Goal: Task Accomplishment & Management: Manage account settings

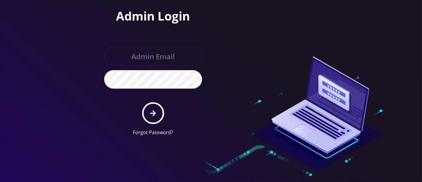
type input "[PERSON_NAME][EMAIL_ADDRESS][DOMAIN_NAME]"
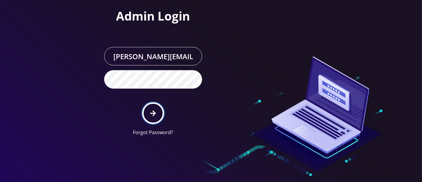
click at [151, 112] on icon "submit" at bounding box center [153, 113] width 6 height 6
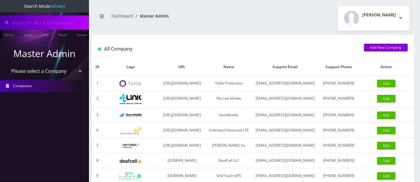
click at [39, 22] on input "text" at bounding box center [50, 22] width 76 height 11
paste input "2125187692"
click at [7, 34] on link "Phone" at bounding box center [8, 35] width 15 height 10
drag, startPoint x: 58, startPoint y: 19, endPoint x: 0, endPoint y: 8, distance: 58.8
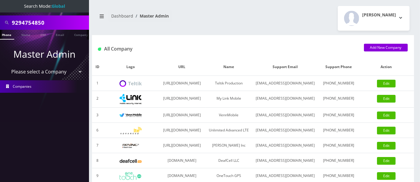
click at [0, 9] on nav "Search Mode: Global 9294754850 Phone Name SIM Email Company Customer Master Adm…" at bounding box center [44, 91] width 89 height 182
paste input "2125187692"
type input "2125187692"
click at [7, 34] on link "Phone" at bounding box center [6, 35] width 15 height 10
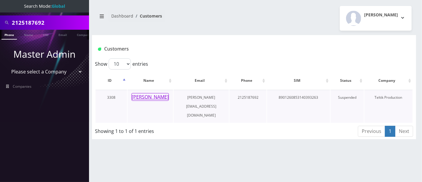
click at [152, 98] on button "Nora Tofigh" at bounding box center [149, 97] width 37 height 8
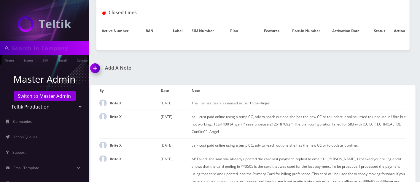
scroll to position [243, 0]
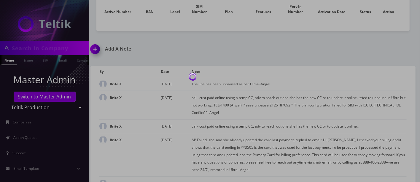
type input "2125187692"
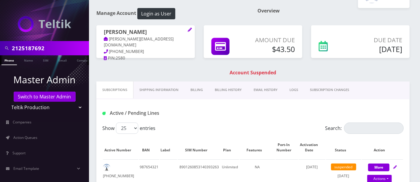
scroll to position [21, 0]
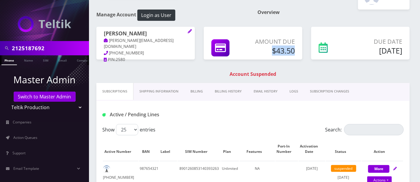
drag, startPoint x: 269, startPoint y: 48, endPoint x: 300, endPoint y: 47, distance: 31.2
click at [300, 47] on div "Amount Due $43.50" at bounding box center [253, 43] width 99 height 33
click at [297, 49] on div "Amount Due $43.50" at bounding box center [272, 47] width 54 height 20
click at [226, 90] on link "Billing History" at bounding box center [228, 91] width 39 height 17
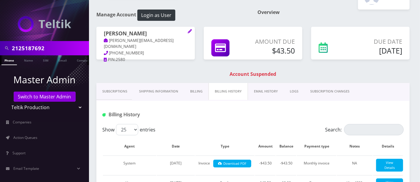
click at [196, 91] on link "Billing" at bounding box center [196, 91] width 24 height 17
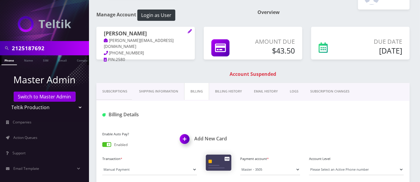
click at [220, 87] on link "Billing History" at bounding box center [228, 91] width 39 height 17
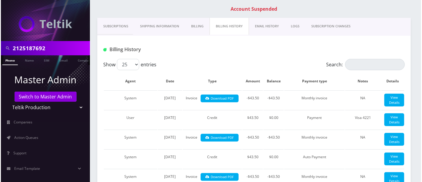
scroll to position [68, 0]
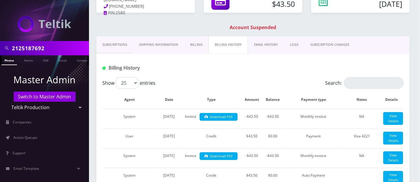
click at [202, 44] on link "Billing" at bounding box center [196, 44] width 24 height 17
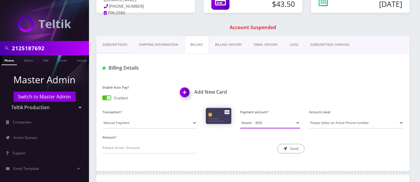
click at [279, 122] on select "Master - 0298 Visa - 6653 Visa - 1263 Master - 3505 Visa -" at bounding box center [270, 122] width 60 height 11
click at [349, 145] on div "Amount * Description * Send" at bounding box center [253, 145] width 310 height 25
click at [185, 91] on img at bounding box center [186, 94] width 18 height 18
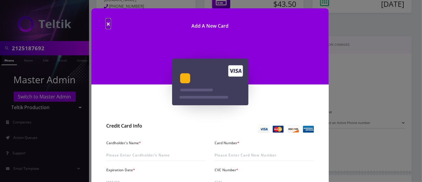
click at [107, 23] on span "×" at bounding box center [108, 24] width 4 height 10
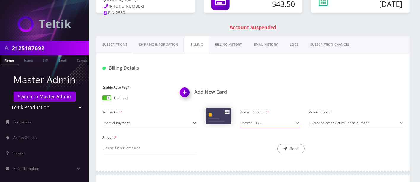
click at [259, 121] on select "Master - 0298 Visa - 6653 Visa - 1263 Master - 3505 Visa -" at bounding box center [270, 122] width 60 height 11
click at [331, 155] on div "Amount * Description * Send" at bounding box center [253, 145] width 310 height 25
click at [186, 91] on img at bounding box center [186, 94] width 18 height 18
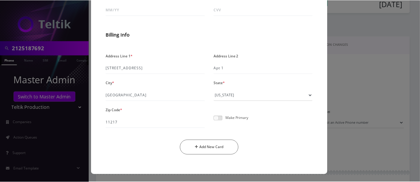
scroll to position [13, 0]
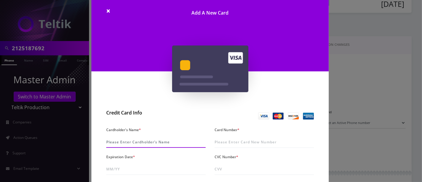
click at [145, 139] on input "Cardholder's Name *" at bounding box center [155, 141] width 99 height 11
click at [355, 141] on div "× Add A New Card Credit Card Info Cardholder's Name * Card Number * Expiration …" at bounding box center [211, 91] width 422 height 182
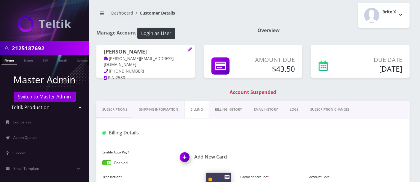
scroll to position [0, 0]
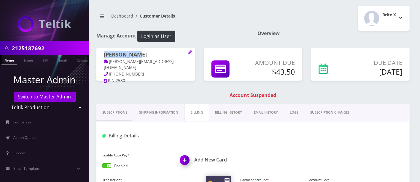
drag, startPoint x: 136, startPoint y: 53, endPoint x: 103, endPoint y: 53, distance: 32.3
click at [103, 53] on div "Nora Tofigh nora@thetrops.com 732-659-0178 PIN: 2580" at bounding box center [145, 68] width 99 height 40
copy h1 "Nora Tofigh"
click at [152, 112] on link "Shipping Information" at bounding box center [158, 112] width 51 height 17
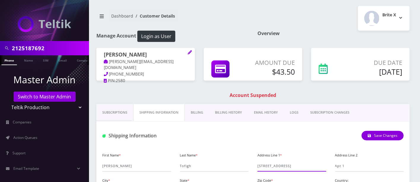
click at [271, 165] on input "109 S Portland Ave" at bounding box center [292, 165] width 69 height 11
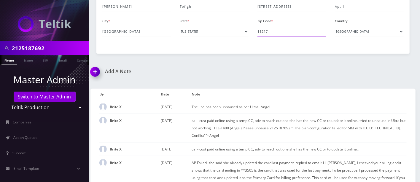
click at [266, 31] on input "11217" at bounding box center [292, 31] width 69 height 11
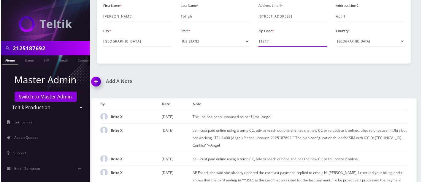
scroll to position [0, 0]
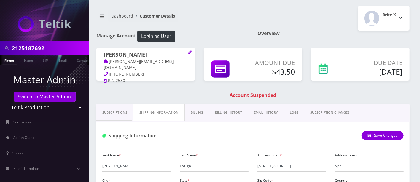
click at [200, 110] on link "Billing" at bounding box center [197, 112] width 24 height 17
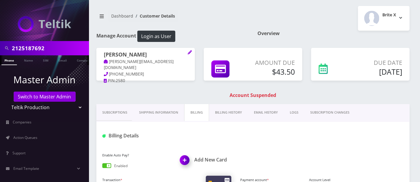
click at [210, 158] on h1 "Add New Card" at bounding box center [214, 160] width 69 height 6
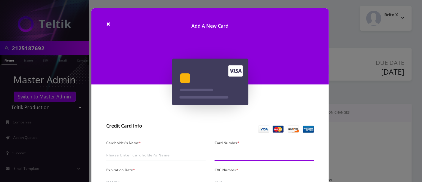
click at [248, 155] on input "Card Number *" at bounding box center [264, 154] width 99 height 11
type input "5589 6218 0367 6049"
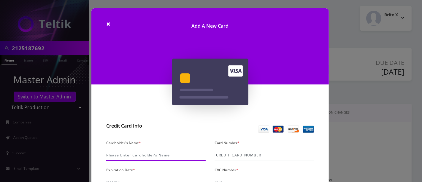
click at [118, 151] on input "Cardholder's Name *" at bounding box center [155, 154] width 99 height 11
paste input "Nora Tofigh"
type input "Nora Tofigh"
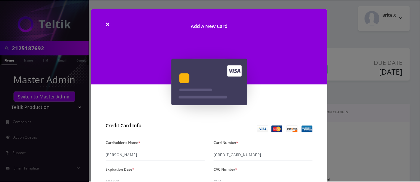
scroll to position [159, 0]
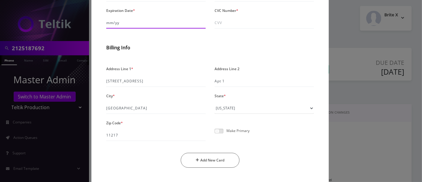
click at [118, 24] on input "Expiration Date *" at bounding box center [155, 22] width 99 height 11
type input "10/26"
click at [238, 21] on input "CVC Number *" at bounding box center [264, 22] width 99 height 11
type input "748"
click at [275, 139] on div "Make Primary" at bounding box center [264, 133] width 108 height 15
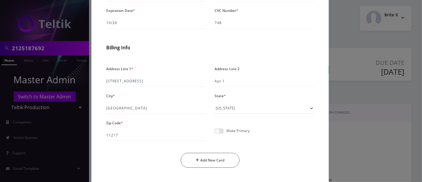
click at [220, 131] on span at bounding box center [219, 130] width 9 height 5
click at [215, 134] on input "checkbox" at bounding box center [215, 134] width 0 height 0
click at [206, 160] on button "Add New Card" at bounding box center [210, 160] width 59 height 15
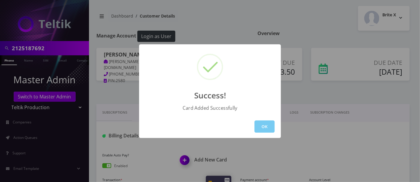
click at [267, 125] on button "OK" at bounding box center [265, 126] width 20 height 12
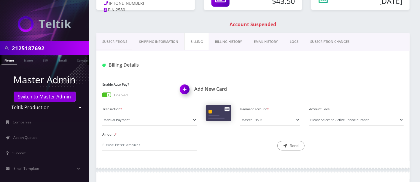
scroll to position [73, 0]
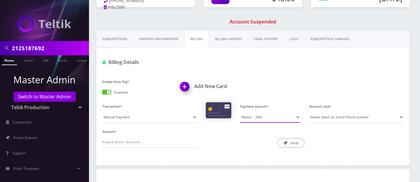
click at [272, 116] on select "Master - 0298 Visa - 6653 Visa - 1263 Master - 3505 Visa -" at bounding box center [270, 116] width 60 height 11
click at [337, 144] on div "Amount * Description * Send" at bounding box center [253, 139] width 310 height 25
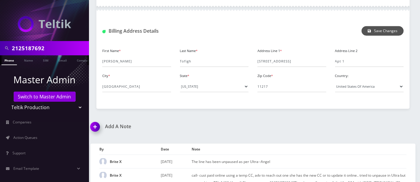
click at [383, 31] on button "Save Changes" at bounding box center [383, 30] width 42 height 9
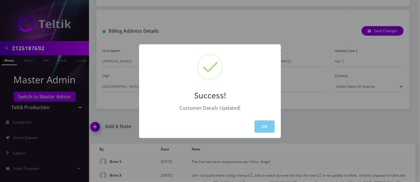
click at [265, 124] on button "OK" at bounding box center [265, 126] width 20 height 12
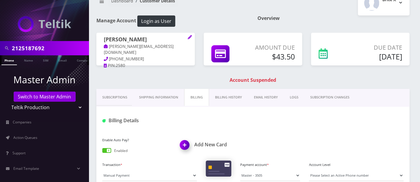
scroll to position [0, 0]
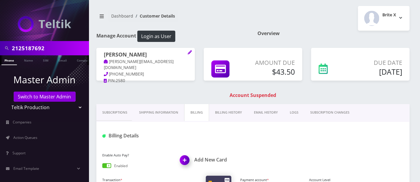
click at [12, 60] on link "Phone" at bounding box center [8, 60] width 15 height 10
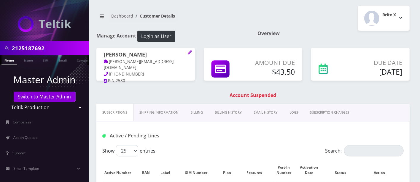
click at [194, 108] on link "Billing" at bounding box center [197, 112] width 24 height 17
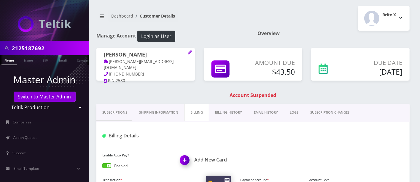
scroll to position [159, 0]
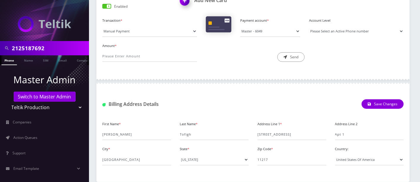
drag, startPoint x: 360, startPoint y: 30, endPoint x: 359, endPoint y: 36, distance: 5.8
click at [360, 30] on select "Please Select an Active Phone number" at bounding box center [356, 31] width 95 height 11
click at [309, 26] on select "Please Select an Active Phone number" at bounding box center [356, 31] width 95 height 11
click at [144, 55] on input "Amount *" at bounding box center [149, 55] width 95 height 11
type input "43.50"
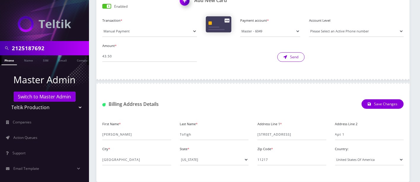
drag, startPoint x: 295, startPoint y: 55, endPoint x: 263, endPoint y: 27, distance: 42.3
click at [295, 55] on button "Send" at bounding box center [290, 56] width 27 height 9
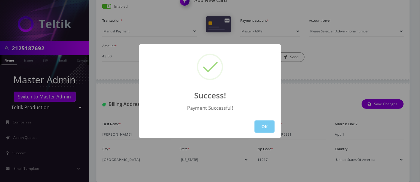
click at [258, 128] on button "OK" at bounding box center [265, 126] width 20 height 12
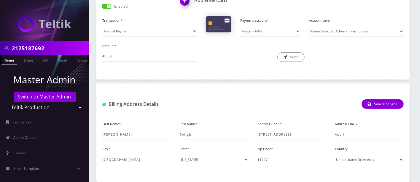
scroll to position [0, 0]
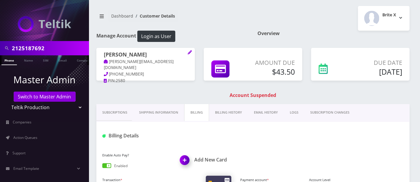
click at [9, 59] on link "Phone" at bounding box center [8, 60] width 15 height 10
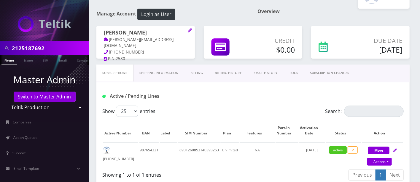
scroll to position [28, 0]
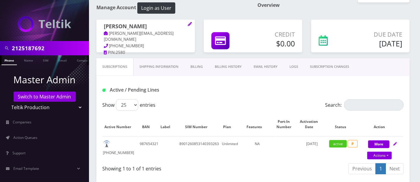
click at [198, 66] on link "Billing" at bounding box center [197, 66] width 24 height 17
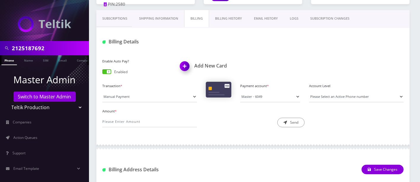
scroll to position [83, 0]
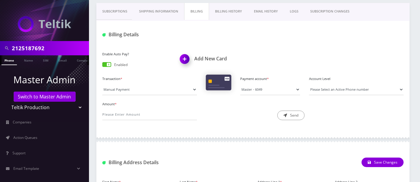
click at [232, 7] on link "Billing History" at bounding box center [228, 11] width 39 height 17
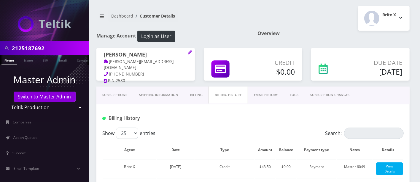
drag, startPoint x: 117, startPoint y: 95, endPoint x: 128, endPoint y: 105, distance: 14.7
click at [117, 95] on link "Subscriptions" at bounding box center [114, 94] width 37 height 17
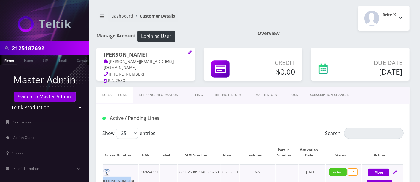
drag, startPoint x: 135, startPoint y: 171, endPoint x: 114, endPoint y: 172, distance: 21.1
click at [114, 172] on td "212-518-7692" at bounding box center [120, 176] width 35 height 24
copy td "212-518-7692"
drag, startPoint x: 58, startPoint y: 49, endPoint x: 0, endPoint y: 39, distance: 59.0
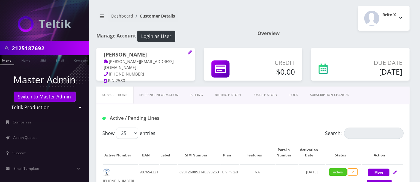
click at [0, 39] on nav "2125187692 Phone Name SIM Email Company Customer Master Admin Switch to Master …" at bounding box center [44, 91] width 89 height 182
click at [23, 46] on input "ferver" at bounding box center [50, 47] width 76 height 11
type input "ferber"
click at [30, 57] on link "Name" at bounding box center [25, 60] width 15 height 10
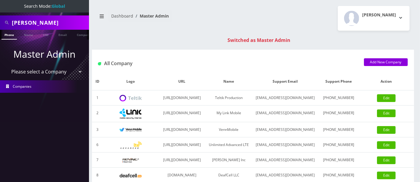
click at [52, 69] on select "Please select a Company Teltik Production My Link Mobile VennMobile Unlimited A…" at bounding box center [45, 71] width 76 height 11
select select "23"
click at [7, 66] on select "Please select a Company Teltik Production My Link Mobile VennMobile Unlimited A…" at bounding box center [45, 71] width 76 height 11
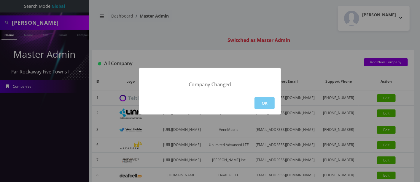
click at [263, 101] on button "OK" at bounding box center [265, 103] width 20 height 12
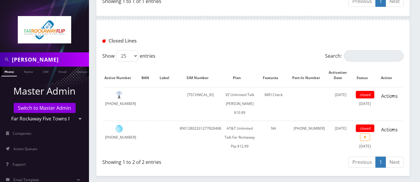
scroll to position [220, 0]
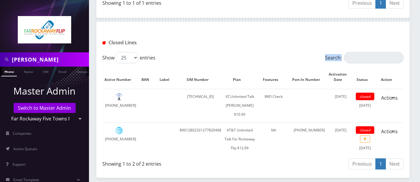
drag, startPoint x: 420, startPoint y: 69, endPoint x: 404, endPoint y: 58, distance: 20.0
click at [420, 56] on html "[PERSON_NAME] Phone Name SIM Email Company Customer Master Admin Switch to Mast…" at bounding box center [210, 116] width 420 height 673
drag, startPoint x: 303, startPoint y: 34, endPoint x: 399, endPoint y: 68, distance: 101.7
click at [303, 35] on div "Closed Lines" at bounding box center [252, 40] width 313 height 23
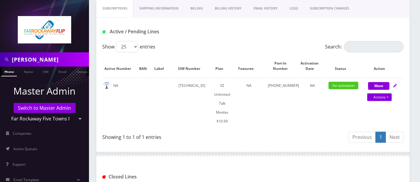
scroll to position [83, 0]
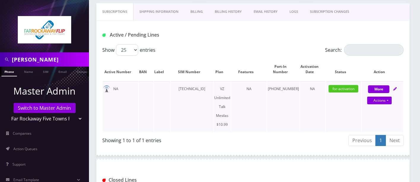
click at [287, 89] on td "929-692-6282" at bounding box center [283, 106] width 32 height 51
click at [297, 90] on td "929-692-6282" at bounding box center [283, 106] width 32 height 51
drag, startPoint x: 275, startPoint y: 88, endPoint x: 298, endPoint y: 88, distance: 22.6
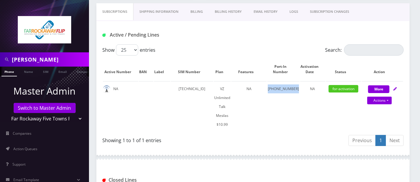
click at [298, 88] on table "Active Number BAN Label SIM Number Plan Features Port-In Number Activation Date…" at bounding box center [252, 94] width 301 height 75
copy td "929-692-6282"
click at [288, 87] on td "929-692-6282" at bounding box center [283, 106] width 32 height 51
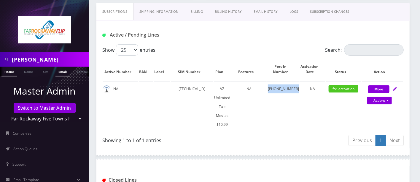
scroll to position [0, 3]
drag, startPoint x: 37, startPoint y: 59, endPoint x: 0, endPoint y: 50, distance: 37.9
click at [0, 54] on div "ferber" at bounding box center [44, 59] width 89 height 14
click at [14, 58] on input "brocha" at bounding box center [50, 59] width 76 height 11
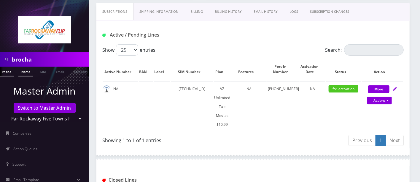
type input "brocha"
click at [26, 72] on link "Name" at bounding box center [25, 71] width 15 height 10
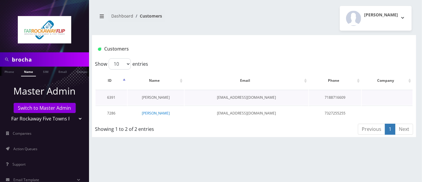
click at [156, 96] on link "[PERSON_NAME]" at bounding box center [156, 97] width 28 height 5
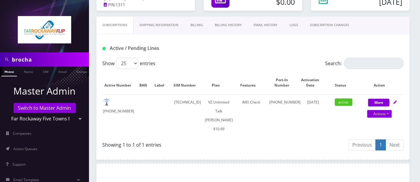
scroll to position [75, 0]
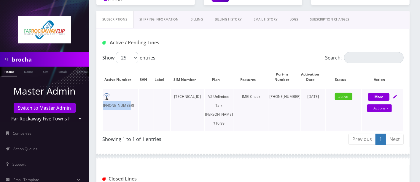
drag, startPoint x: 136, startPoint y: 93, endPoint x: 113, endPoint y: 93, distance: 23.1
click at [113, 93] on td "[PHONE_NUMBER]" at bounding box center [120, 110] width 35 height 42
copy td "[PHONE_NUMBER]"
click at [334, 16] on link "SUBSCRIPTION CHANGES" at bounding box center [329, 19] width 51 height 17
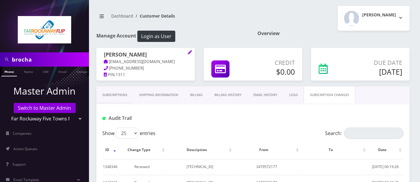
click at [118, 92] on link "Subscriptions" at bounding box center [114, 94] width 37 height 17
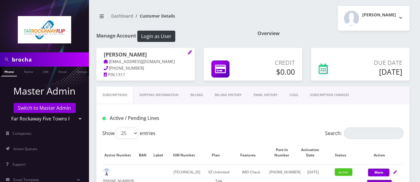
scroll to position [159, 0]
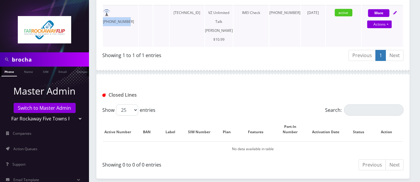
drag, startPoint x: 137, startPoint y: 9, endPoint x: 114, endPoint y: 9, distance: 23.7
click at [114, 9] on td "[PHONE_NUMBER]" at bounding box center [120, 26] width 35 height 42
copy td "[PHONE_NUMBER]"
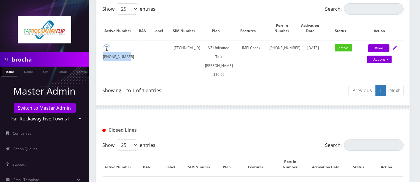
scroll to position [122, 0]
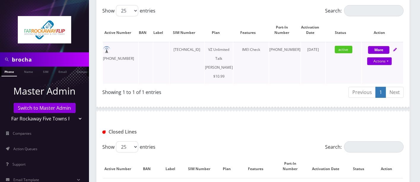
click at [255, 48] on div "IMEI Check" at bounding box center [251, 49] width 35 height 9
click at [385, 60] on link "Actions" at bounding box center [379, 61] width 25 height 8
select select "366"
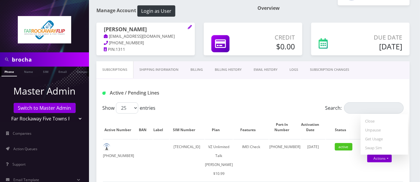
scroll to position [0, 0]
